Goal: Task Accomplishment & Management: Manage account settings

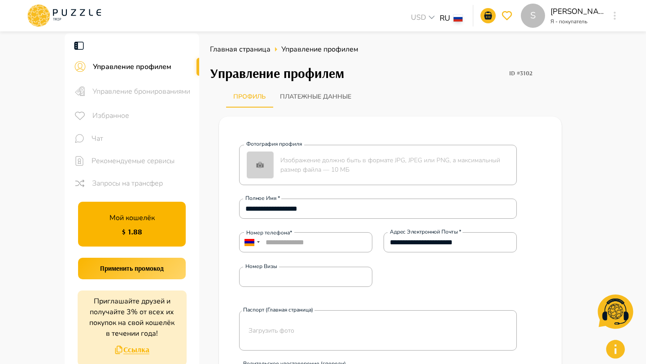
click at [611, 14] on div "S" at bounding box center [615, 16] width 10 height 16
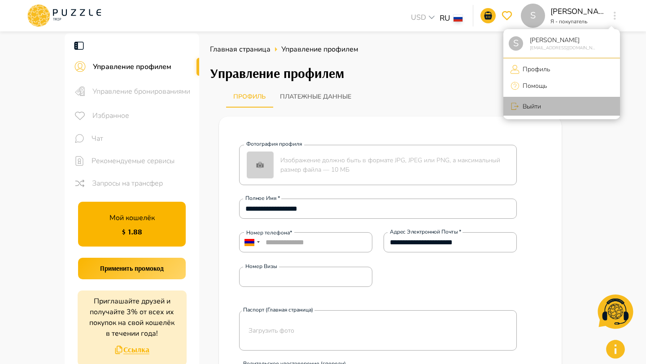
click at [546, 110] on li "Выйти" at bounding box center [562, 106] width 117 height 19
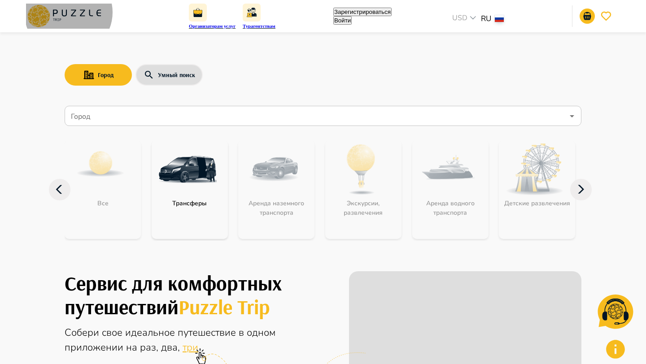
click at [352, 16] on button "Войти" at bounding box center [342, 20] width 18 height 9
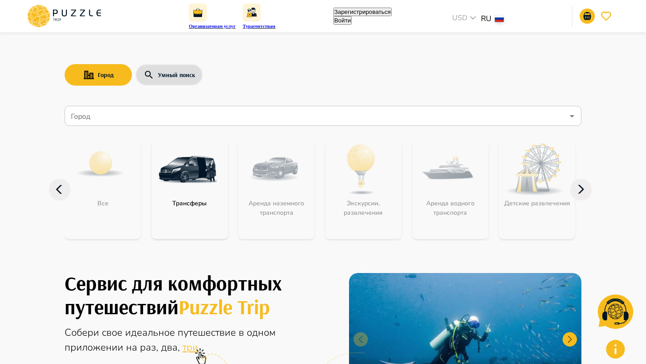
type input "**********"
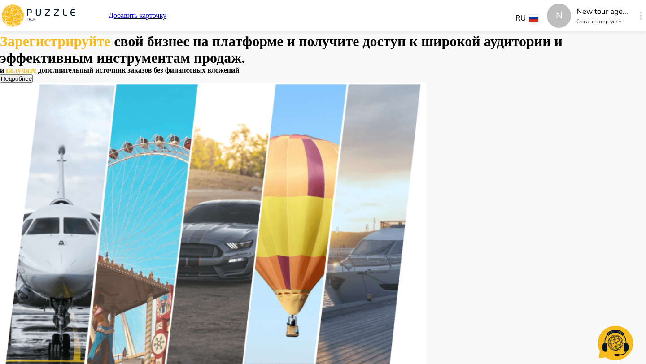
click at [590, 13] on div "N Добавить карточку RU ** N New tour agency Организатор услуг N" at bounding box center [323, 15] width 646 height 31
click at [638, 14] on button "button" at bounding box center [641, 15] width 7 height 13
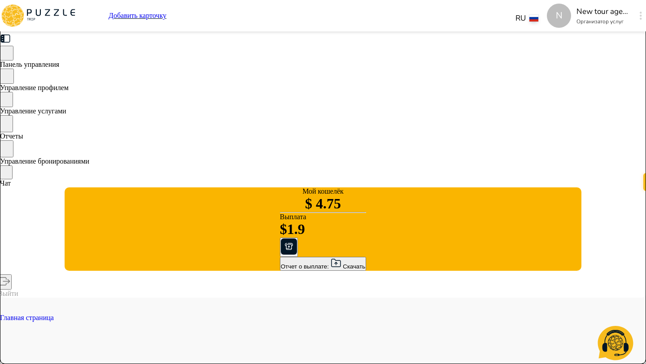
click at [66, 115] on span "Управление услугами" at bounding box center [33, 111] width 66 height 8
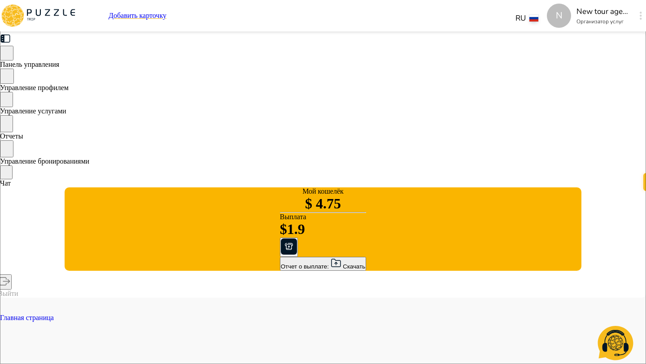
scroll to position [0, 126]
click at [89, 165] on span "Управление бронированиями" at bounding box center [44, 162] width 89 height 8
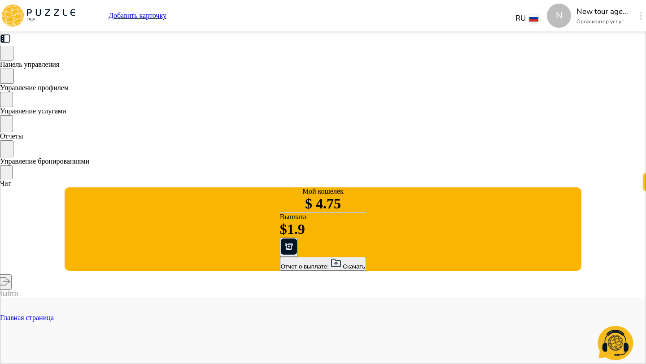
click at [66, 109] on span "Управление услугами" at bounding box center [33, 111] width 66 height 8
click at [144, 154] on div "Управление бронированиями" at bounding box center [323, 152] width 646 height 25
